Goal: Information Seeking & Learning: Learn about a topic

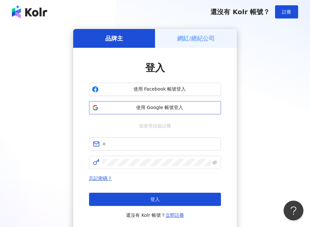
click at [144, 109] on span "使用 Google 帳號登入" at bounding box center [159, 108] width 117 height 7
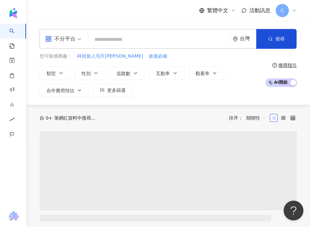
click at [129, 40] on input "search" at bounding box center [159, 39] width 136 height 13
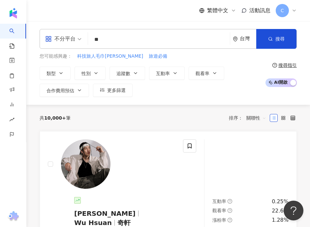
type input "*"
type input "***"
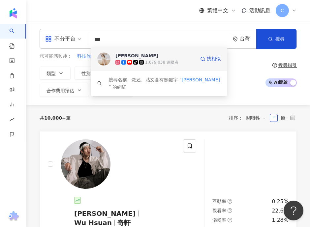
click at [141, 64] on icon at bounding box center [141, 62] width 5 height 5
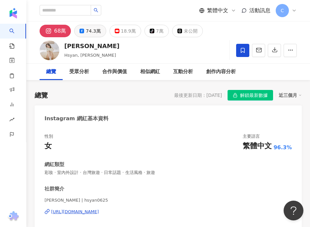
click at [97, 33] on div "74.3萬" at bounding box center [93, 30] width 15 height 9
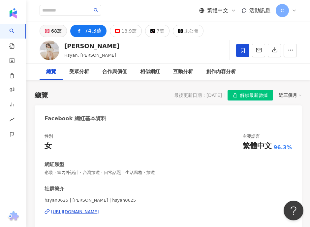
click at [61, 32] on button "68萬" at bounding box center [53, 31] width 27 height 13
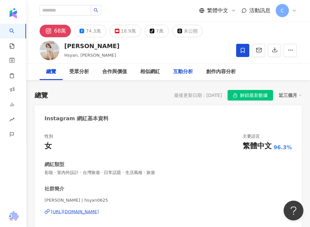
click at [190, 74] on div "互動分析" at bounding box center [183, 72] width 20 height 8
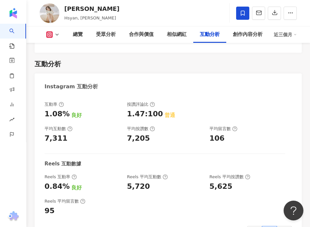
scroll to position [1984, 0]
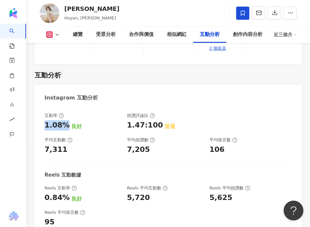
drag, startPoint x: 41, startPoint y: 105, endPoint x: 66, endPoint y: 105, distance: 25.1
copy div "1.08%"
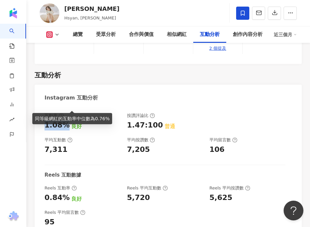
copy div "1.08%"
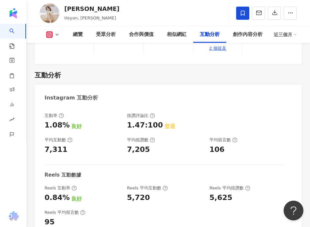
click at [48, 28] on div "總覽 受眾分析 合作與價值 相似網紅 互動分析 創作內容分析 近三個月" at bounding box center [168, 34] width 257 height 16
click at [48, 37] on rect at bounding box center [49, 34] width 5 height 5
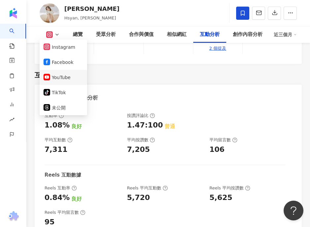
click at [52, 79] on button "YouTube" at bounding box center [64, 77] width 40 height 9
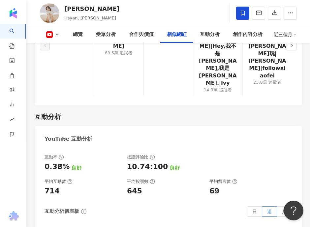
scroll to position [1620, 0]
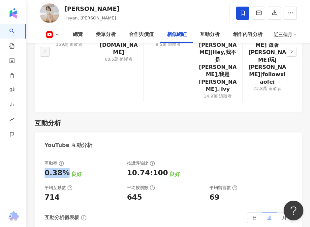
drag, startPoint x: 64, startPoint y: 145, endPoint x: 45, endPoint y: 145, distance: 19.1
click at [45, 168] on div "0.38%" at bounding box center [57, 173] width 25 height 10
copy div "0.38%"
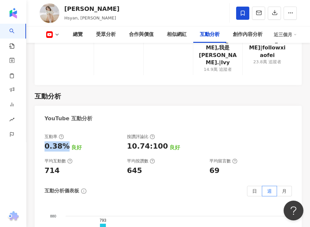
scroll to position [1672, 0]
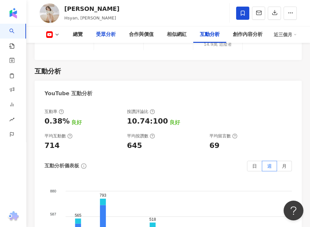
click at [108, 32] on div "受眾分析" at bounding box center [106, 35] width 20 height 8
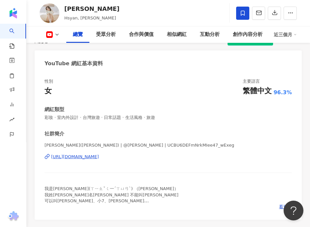
scroll to position [32, 0]
